Goal: Navigation & Orientation: Find specific page/section

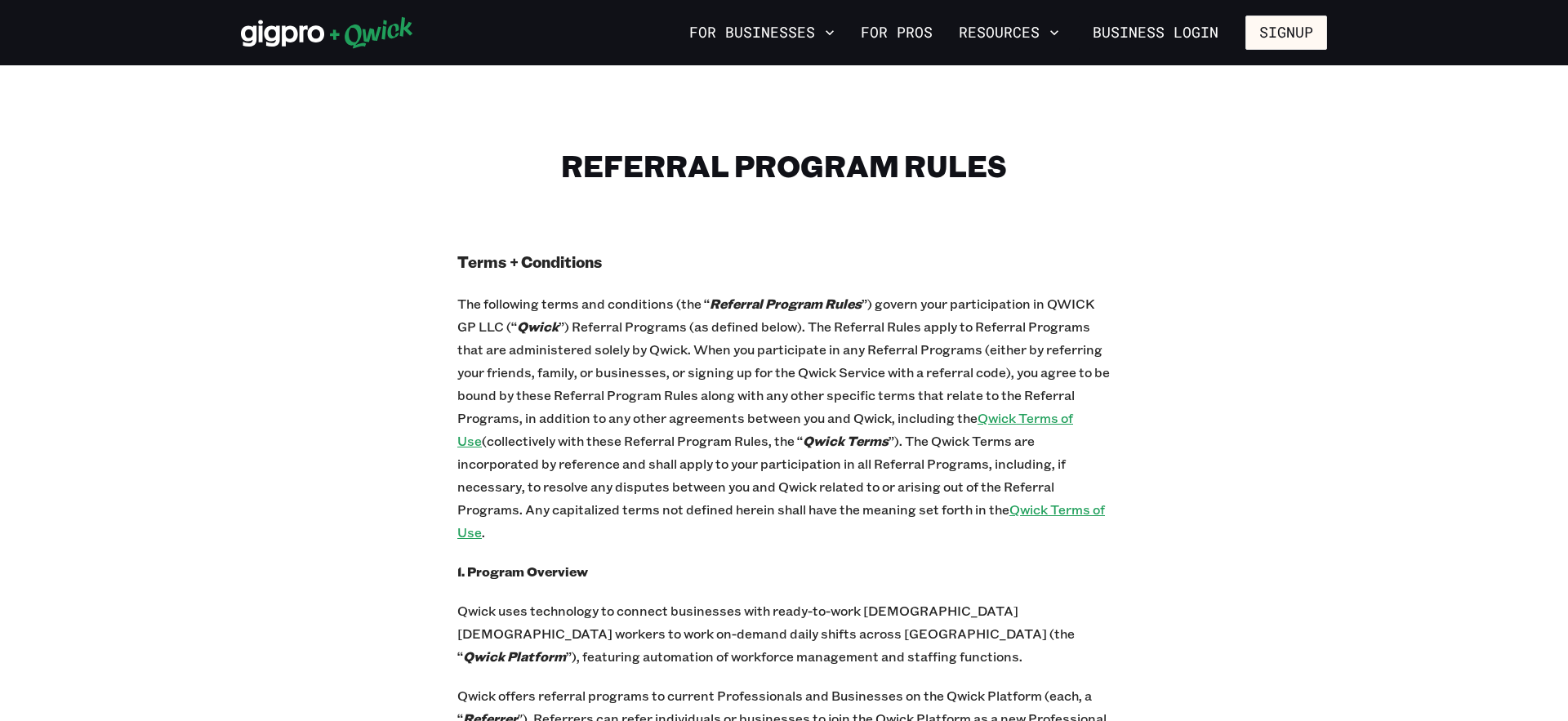
click at [997, 417] on u "Qwick Terms of Use" at bounding box center [765, 430] width 616 height 40
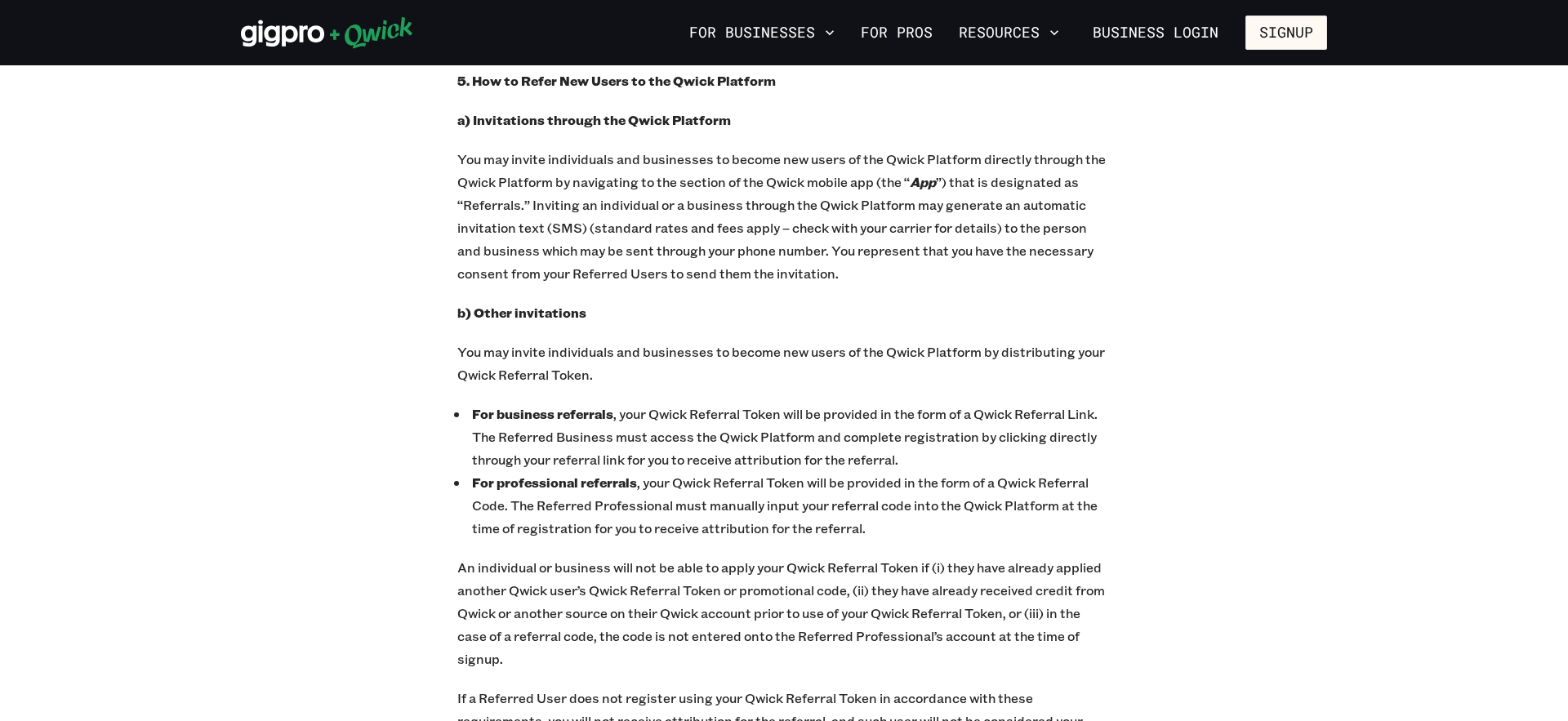
scroll to position [1807, 0]
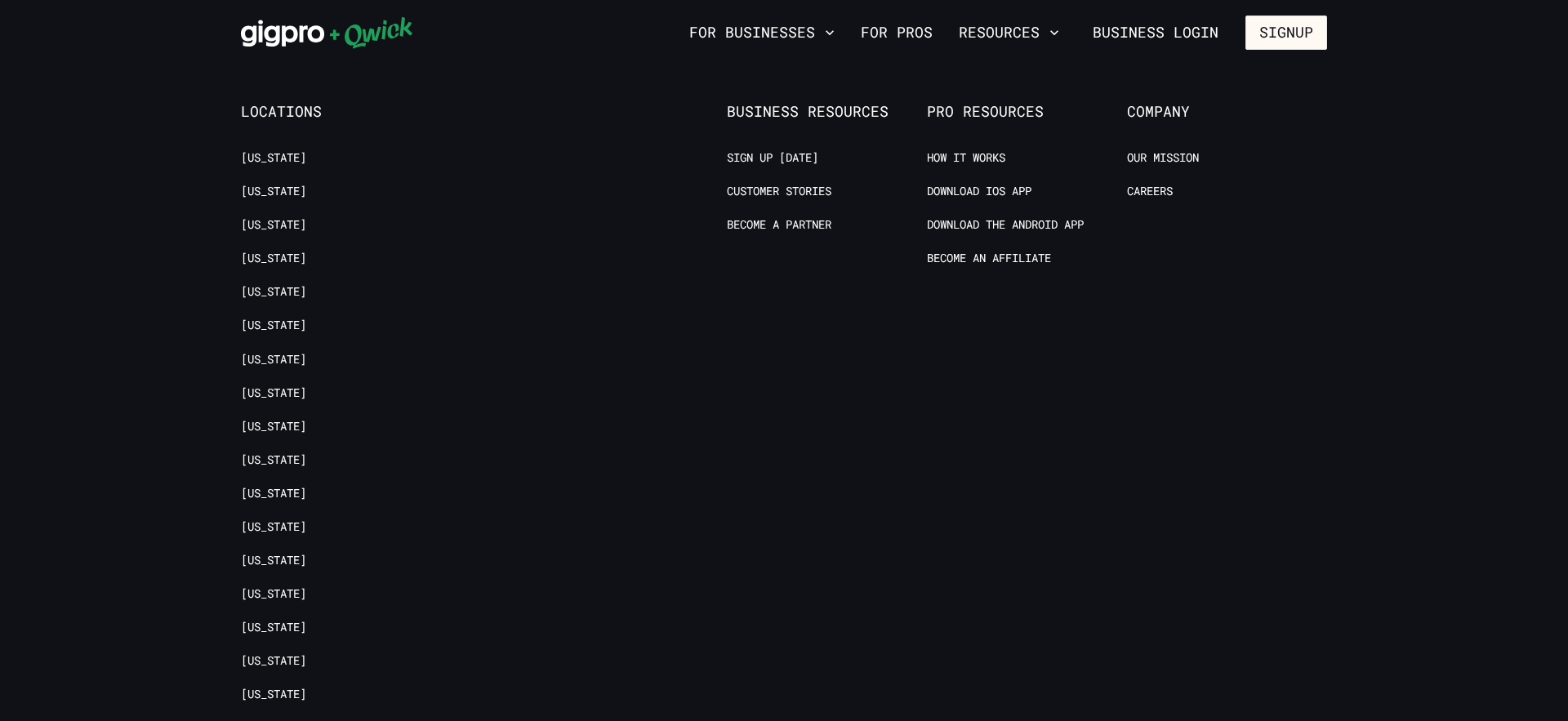
scroll to position [2083, 0]
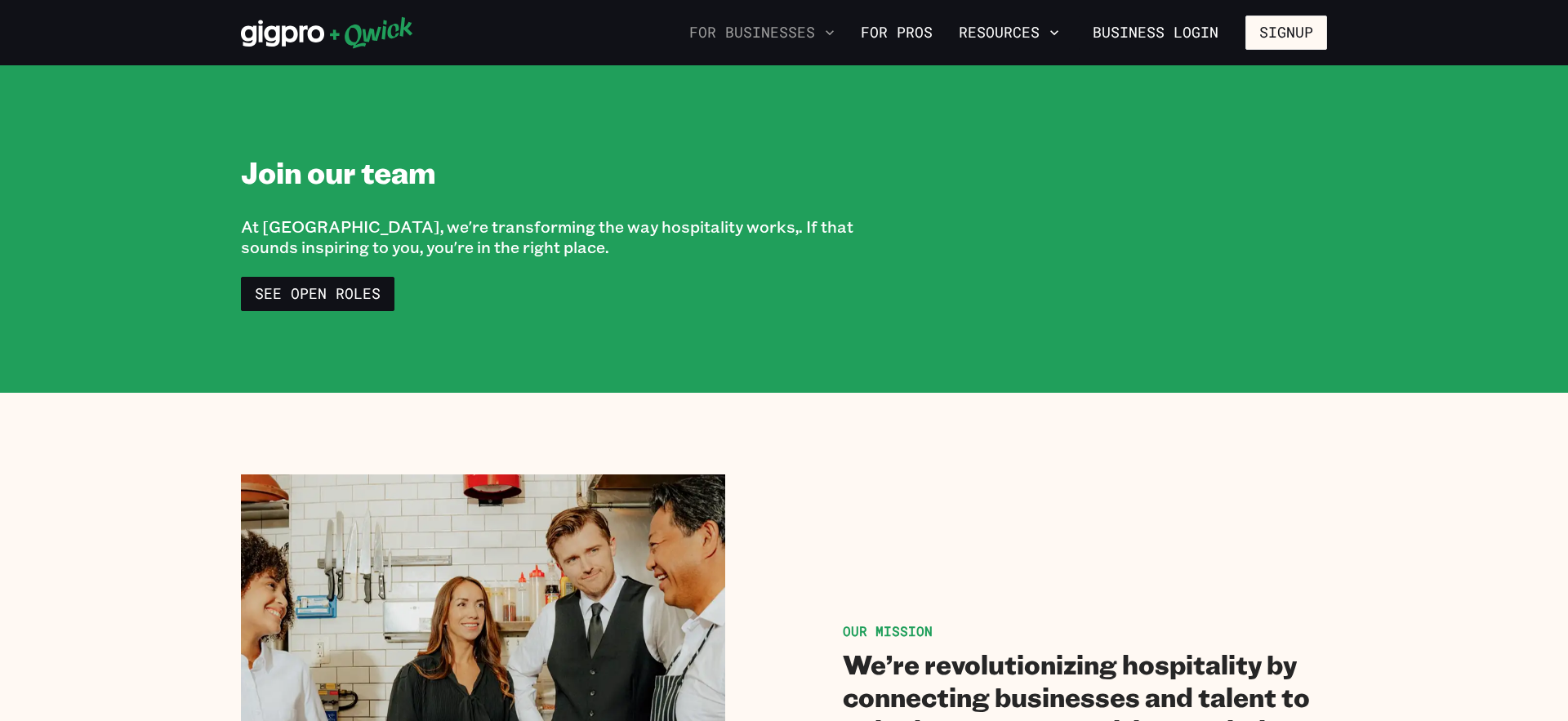
click at [788, 45] on button "For Businesses" at bounding box center [762, 32] width 159 height 28
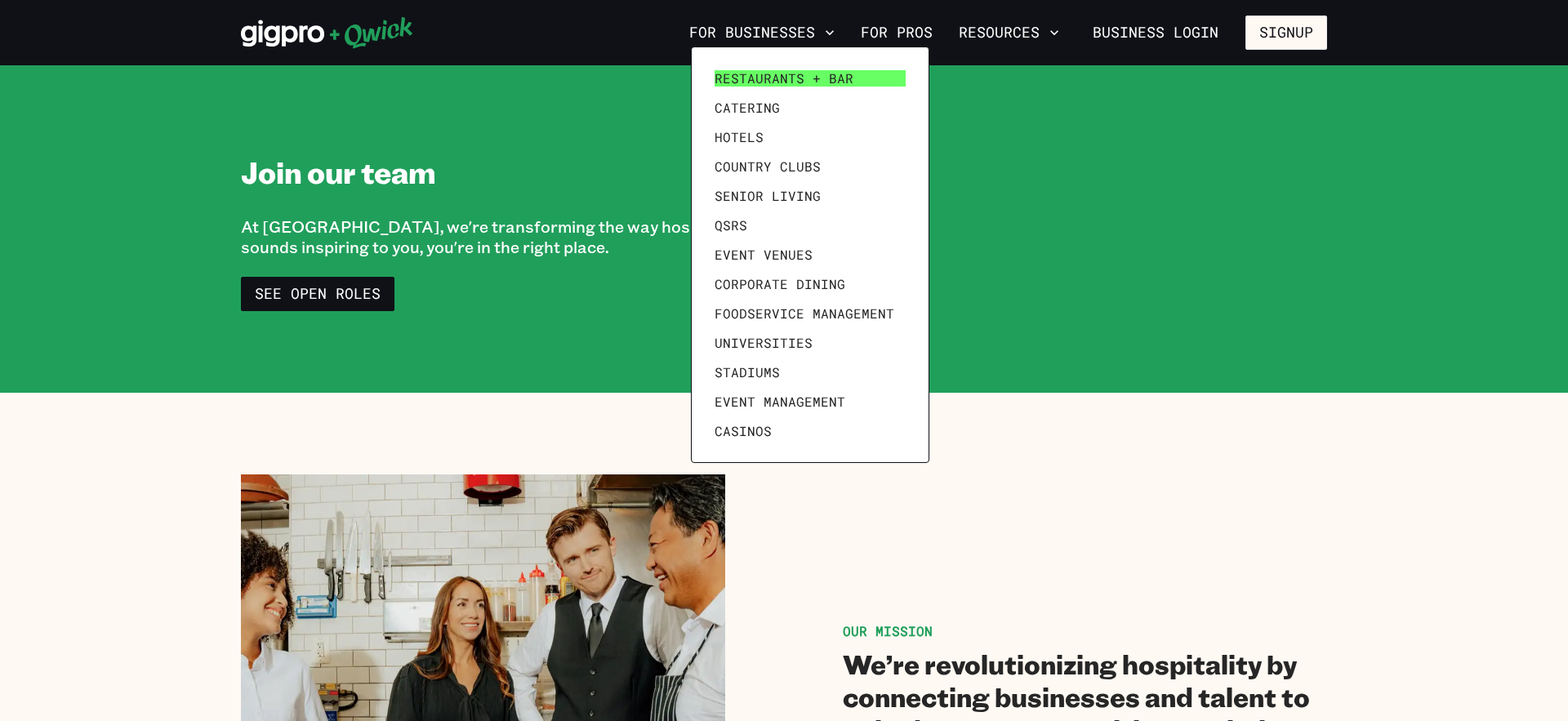
click at [764, 84] on span "Restaurants + Bar" at bounding box center [784, 79] width 139 height 16
